Goal: Register for event/course

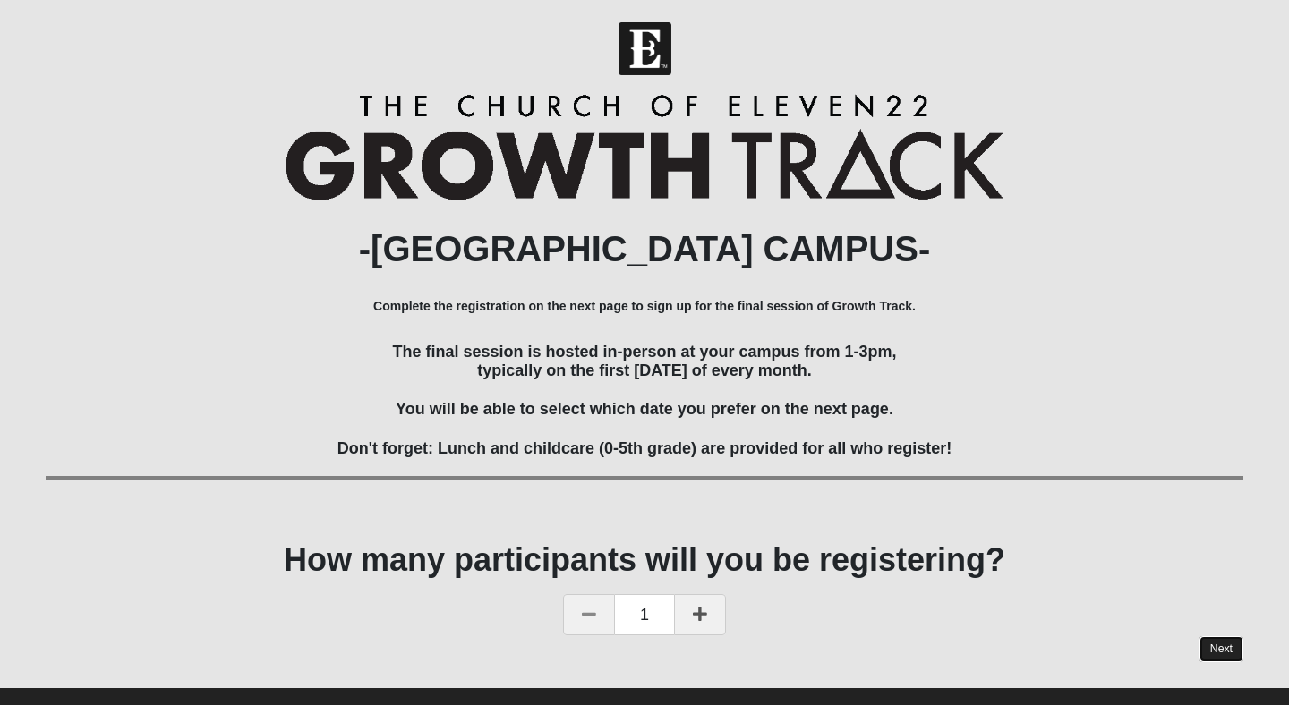
click at [1229, 661] on link "Next" at bounding box center [1221, 649] width 44 height 26
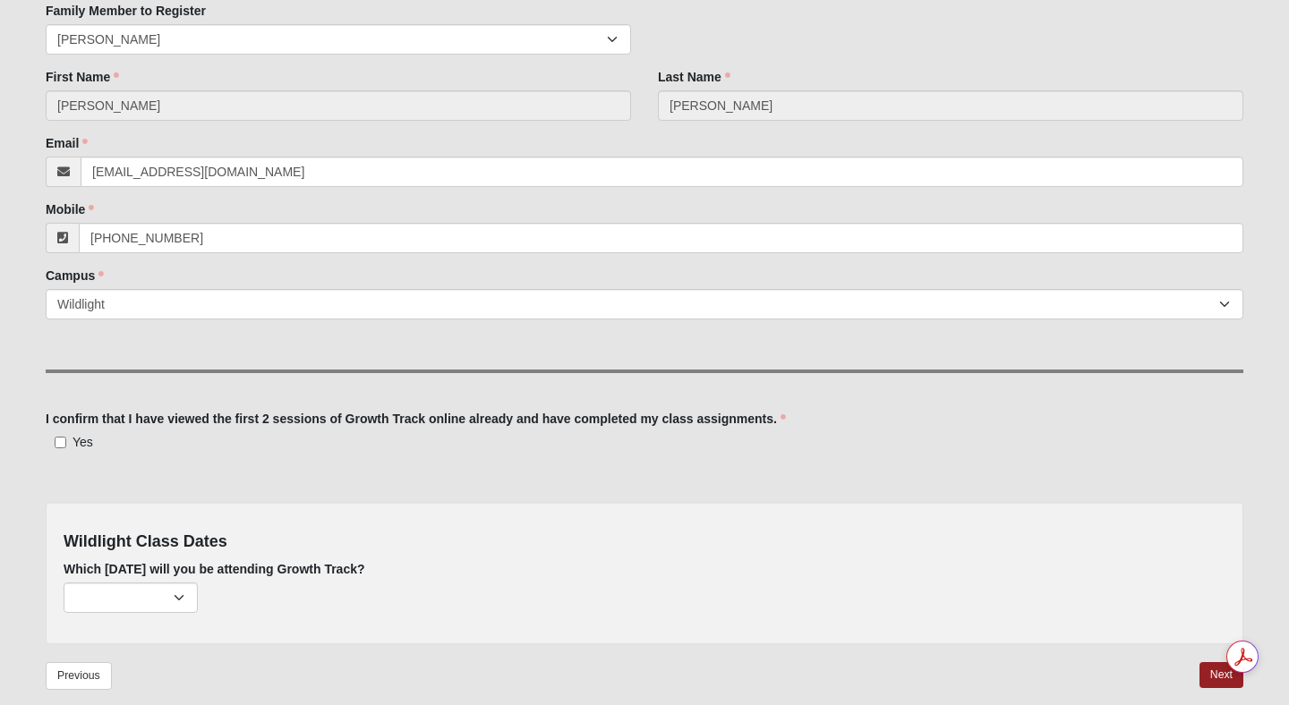
scroll to position [223, 0]
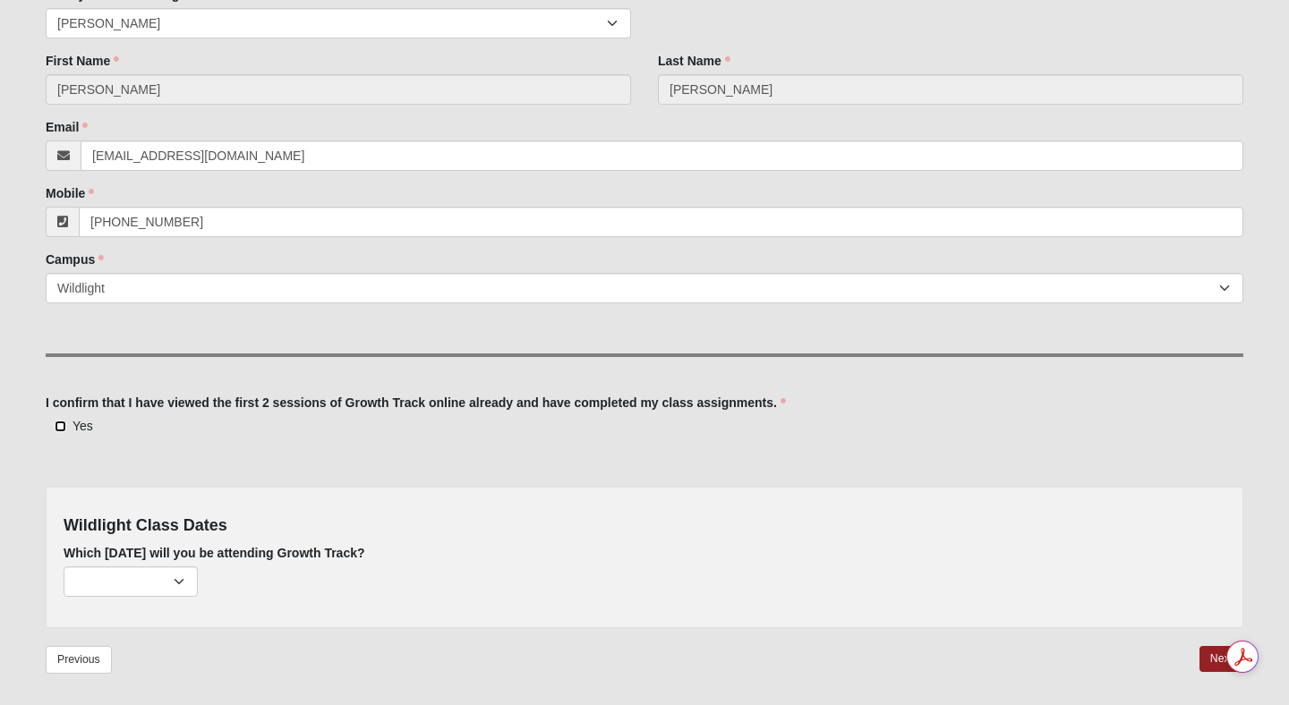
click at [61, 426] on input "Yes" at bounding box center [61, 427] width 12 height 12
checkbox input "true"
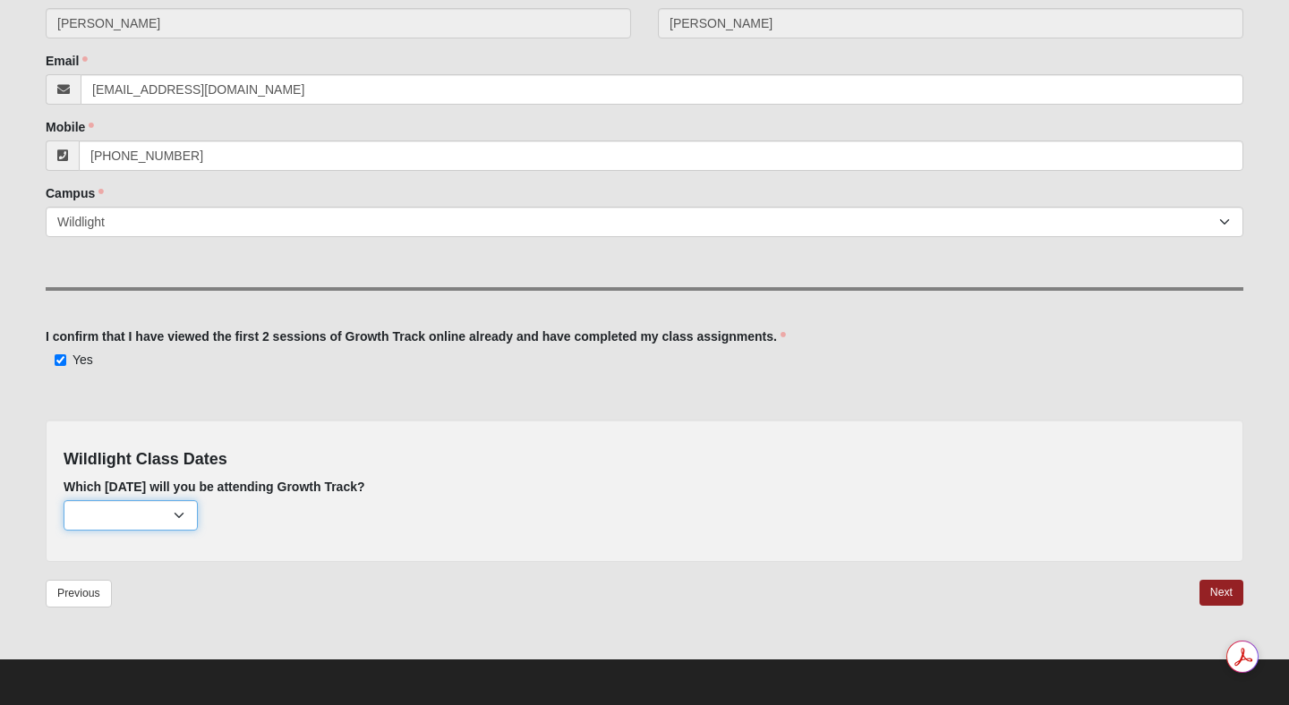
click at [195, 507] on select "[DATE] (none remaining) [DATE] (none remaining) [DATE] (none remaining) [DATE] …" at bounding box center [131, 515] width 134 height 30
click at [1228, 586] on link "Next" at bounding box center [1221, 593] width 44 height 26
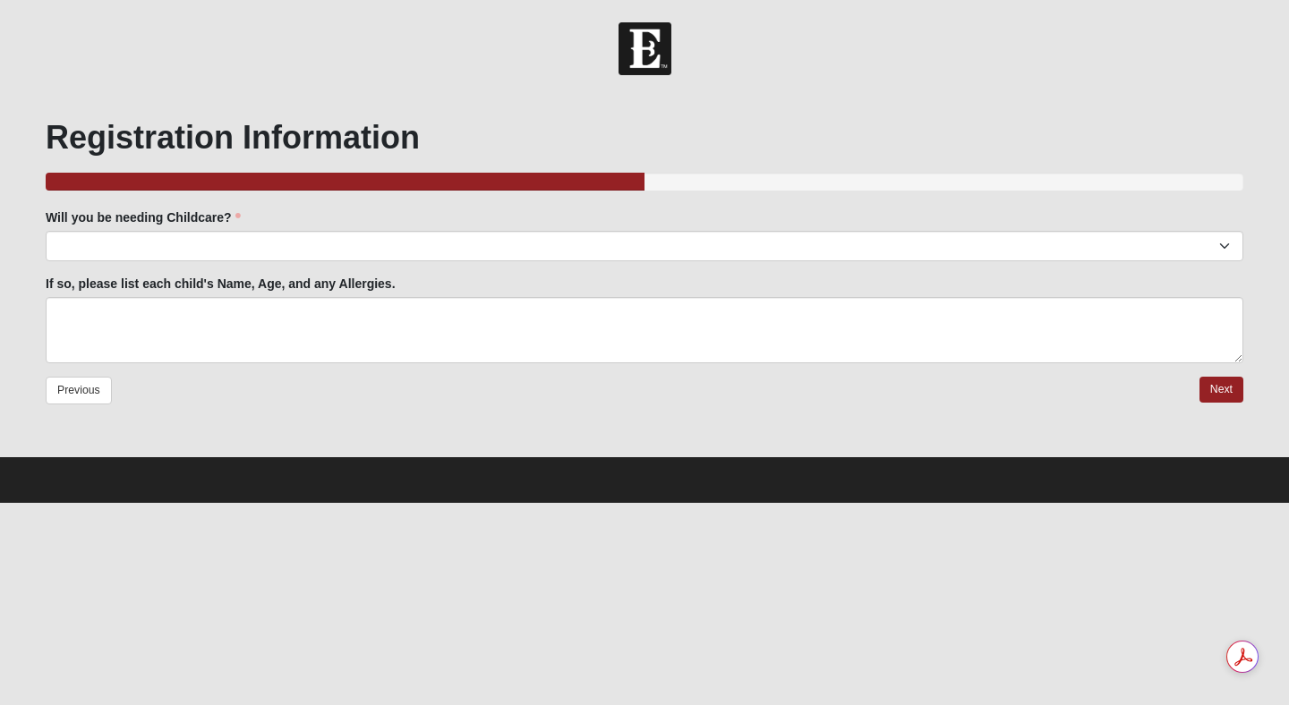
click at [827, 275] on div "If so, please list each child's Name, Age, and any Allergies." at bounding box center [645, 319] width 1198 height 89
click at [776, 223] on div "Will you be needing Childcare? Yes No Will you be needing Childcare? is require…" at bounding box center [645, 235] width 1198 height 53
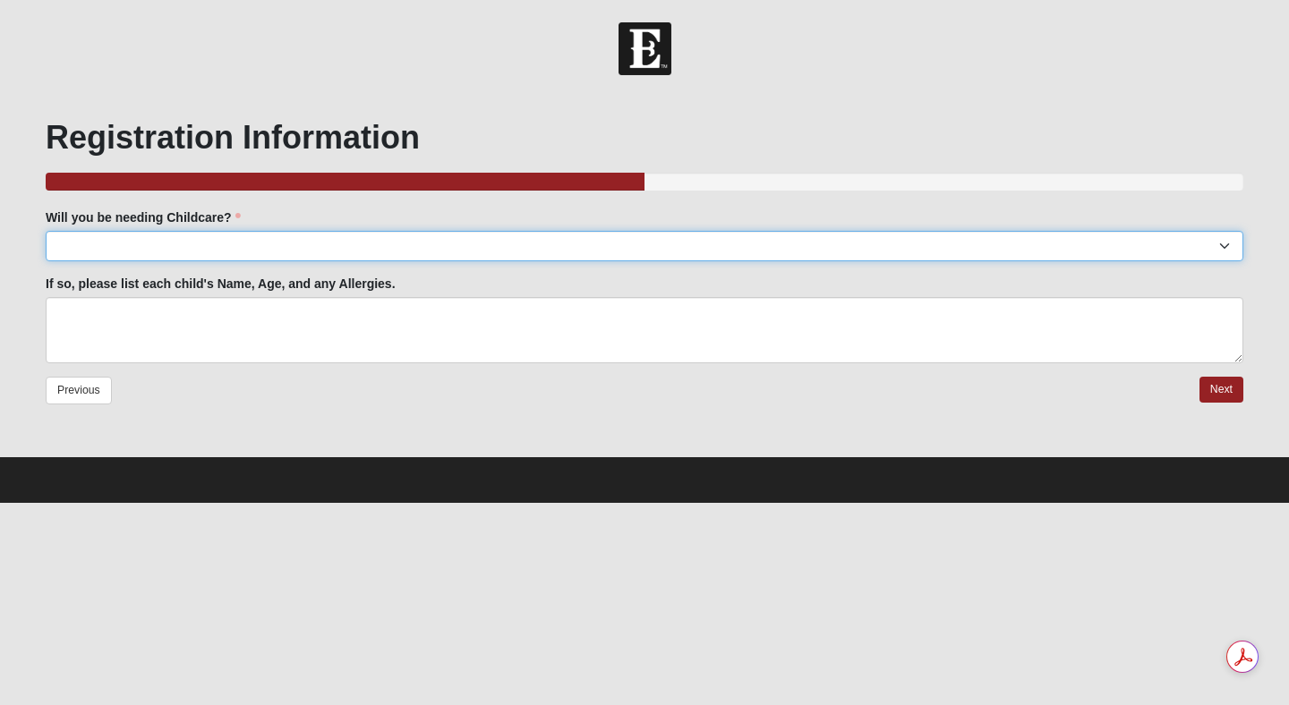
click at [776, 246] on select "Yes No" at bounding box center [645, 246] width 1198 height 30
select select "No"
click at [46, 231] on select "Yes No" at bounding box center [645, 246] width 1198 height 30
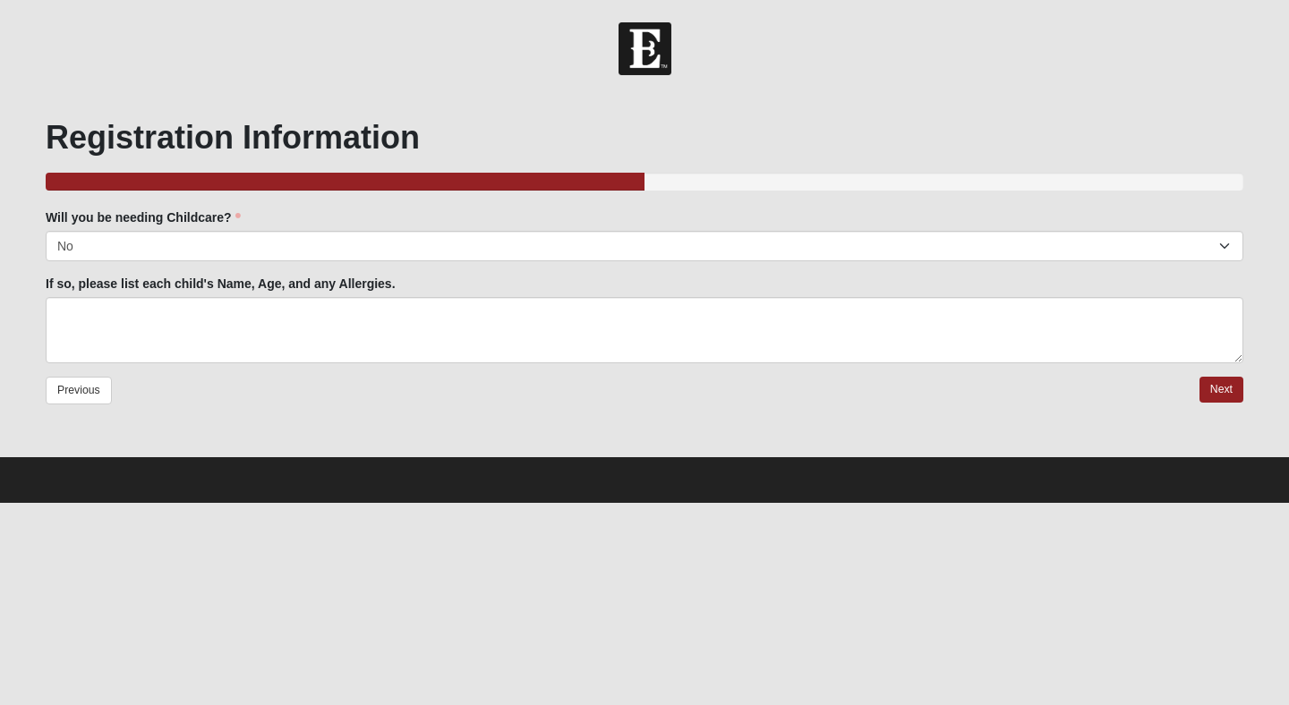
click at [1233, 408] on div "Previous Next" at bounding box center [645, 403] width 1198 height 52
click at [1227, 398] on link "Next" at bounding box center [1221, 390] width 44 height 26
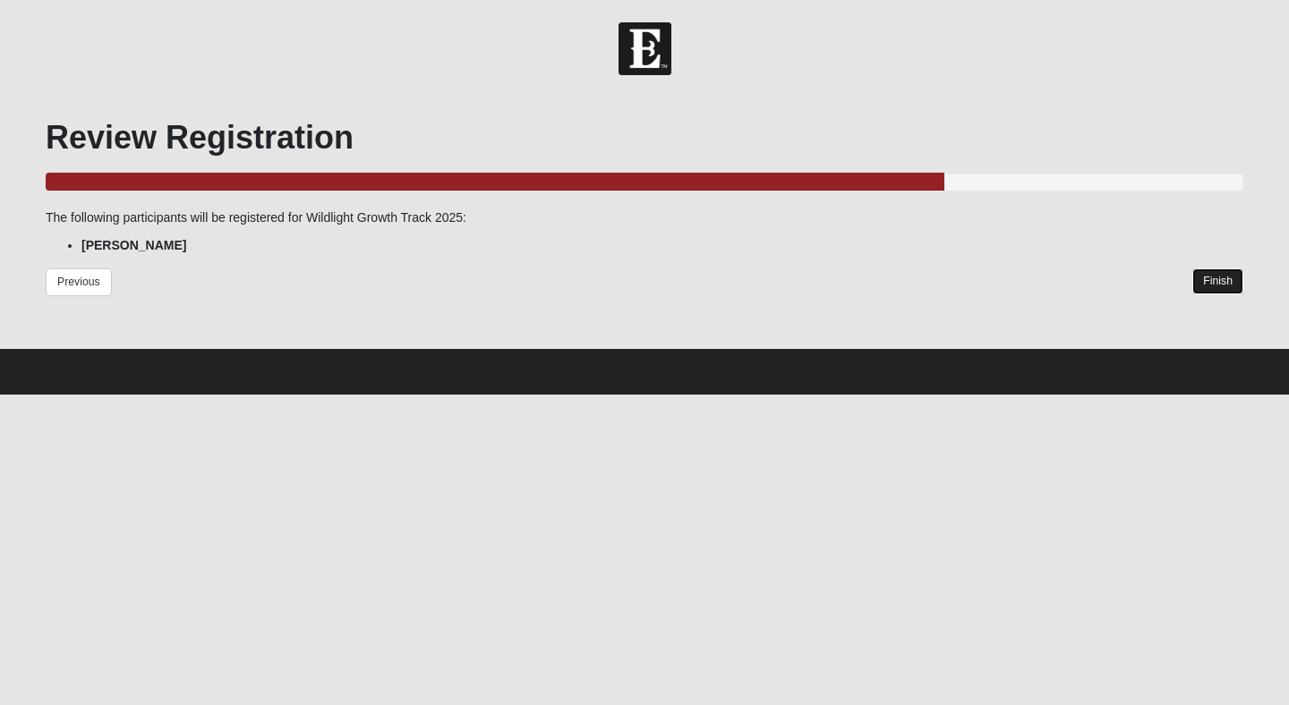
click at [1223, 286] on link "Finish" at bounding box center [1217, 282] width 51 height 26
